Goal: Task Accomplishment & Management: Use online tool/utility

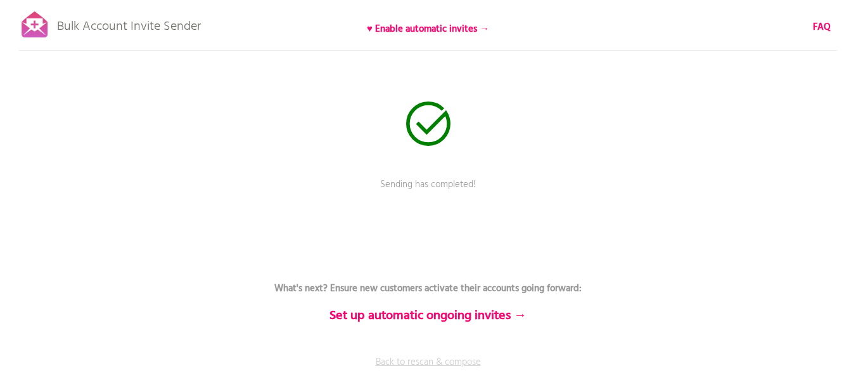
click at [390, 358] on link "Back to rescan & compose" at bounding box center [428, 371] width 380 height 32
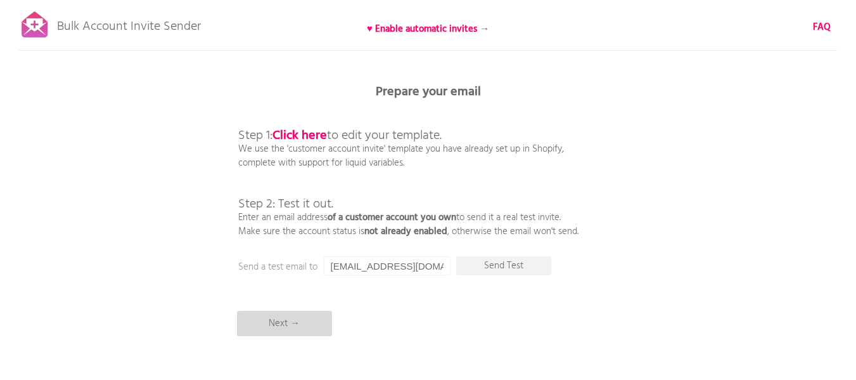
click at [284, 328] on p "Next →" at bounding box center [284, 323] width 95 height 25
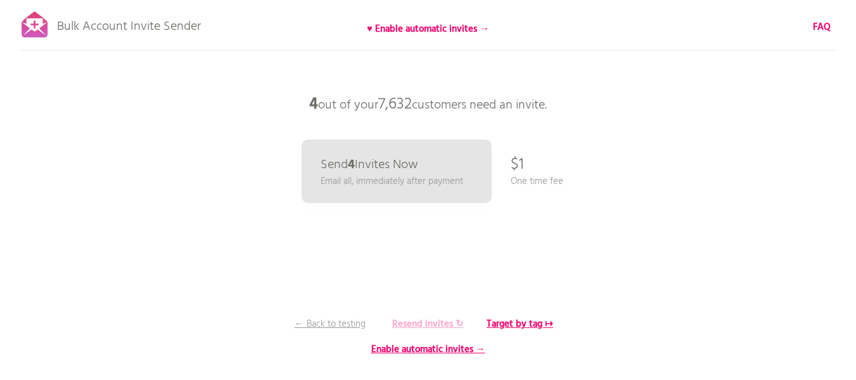
click at [445, 322] on b "Resend invites ↻" at bounding box center [428, 323] width 72 height 15
click at [437, 325] on b "Resend invites ↻" at bounding box center [428, 323] width 72 height 15
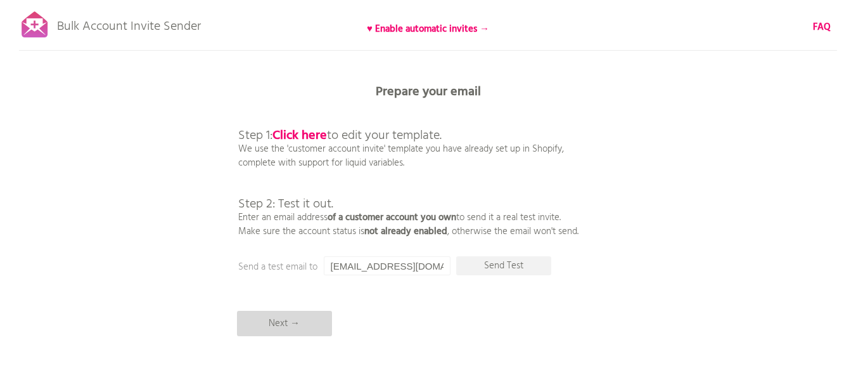
click at [296, 332] on p "Next →" at bounding box center [284, 323] width 95 height 25
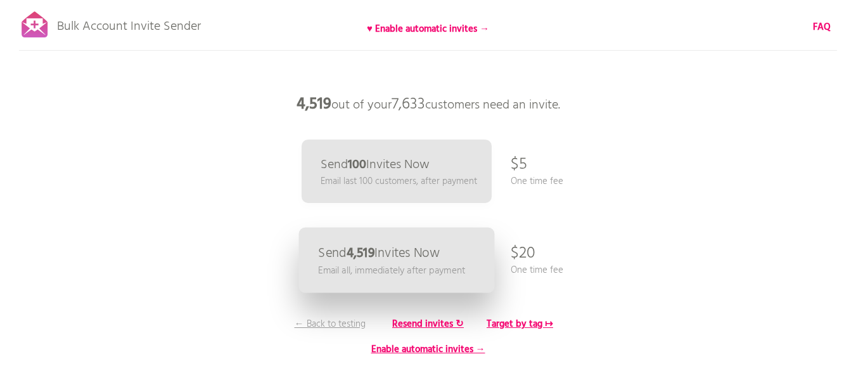
click at [481, 268] on link "Send 4,519 Invites Now Email all, immediately after payment" at bounding box center [397, 260] width 196 height 65
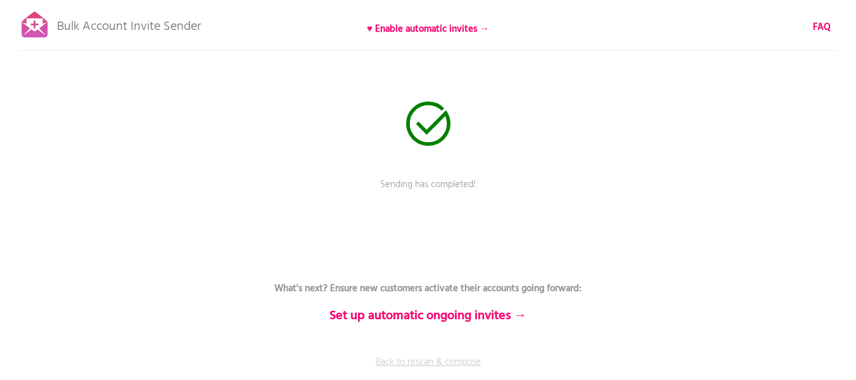
click at [436, 363] on link "Back to rescan & compose" at bounding box center [428, 371] width 380 height 32
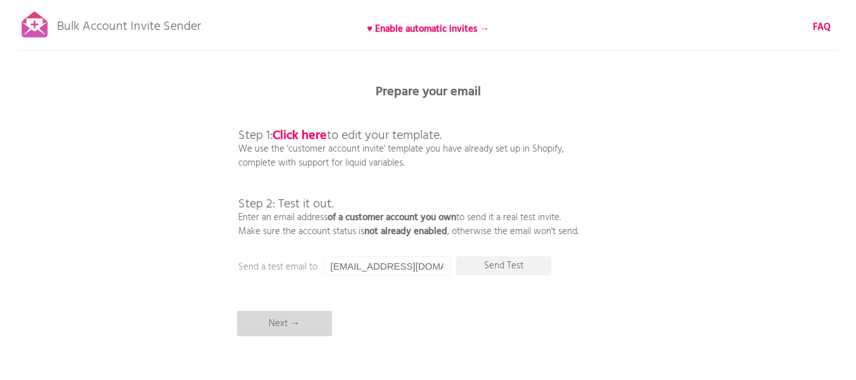
click at [305, 322] on p "Next →" at bounding box center [284, 323] width 95 height 25
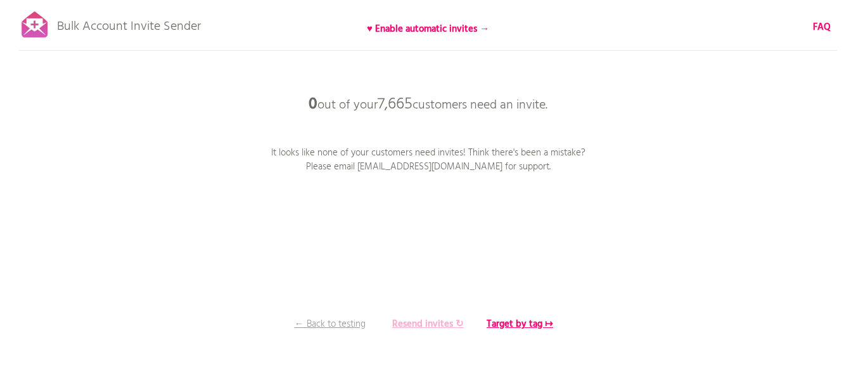
click at [447, 325] on b "Resend invites ↻" at bounding box center [428, 323] width 72 height 15
click at [429, 321] on b "Resend invites ↻" at bounding box center [428, 323] width 72 height 15
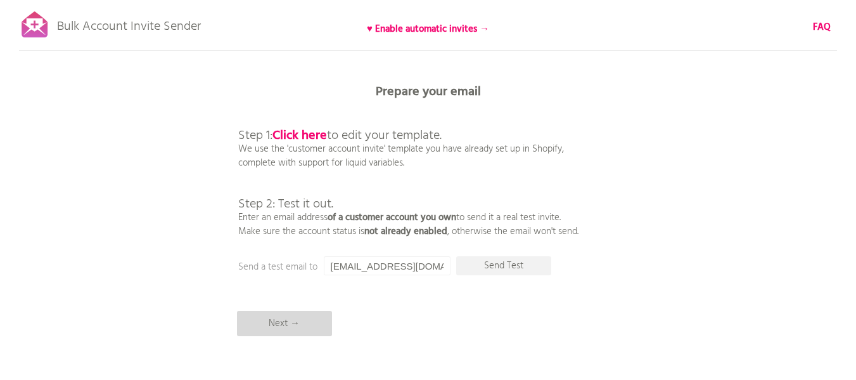
click at [303, 320] on p "Next →" at bounding box center [284, 323] width 95 height 25
